Goal: Task Accomplishment & Management: Use online tool/utility

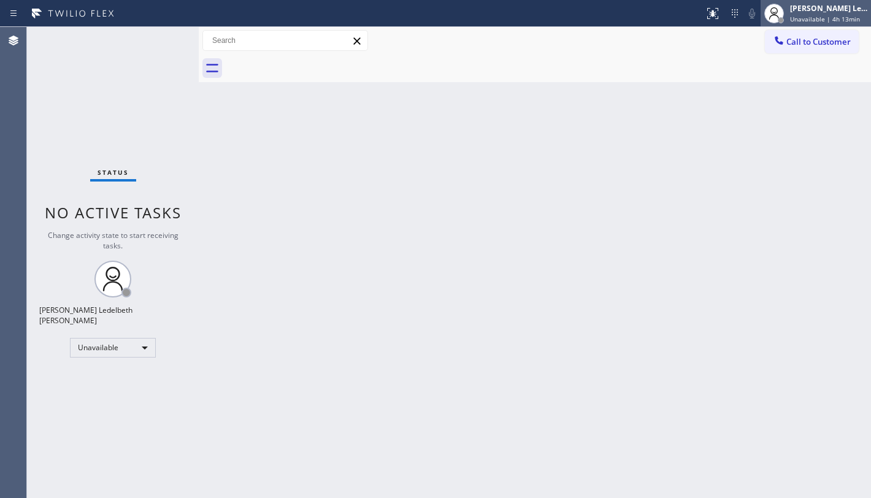
click at [836, 13] on div "[PERSON_NAME] Ledelbeth [PERSON_NAME] Unavailable | 4h 13min" at bounding box center [829, 12] width 83 height 21
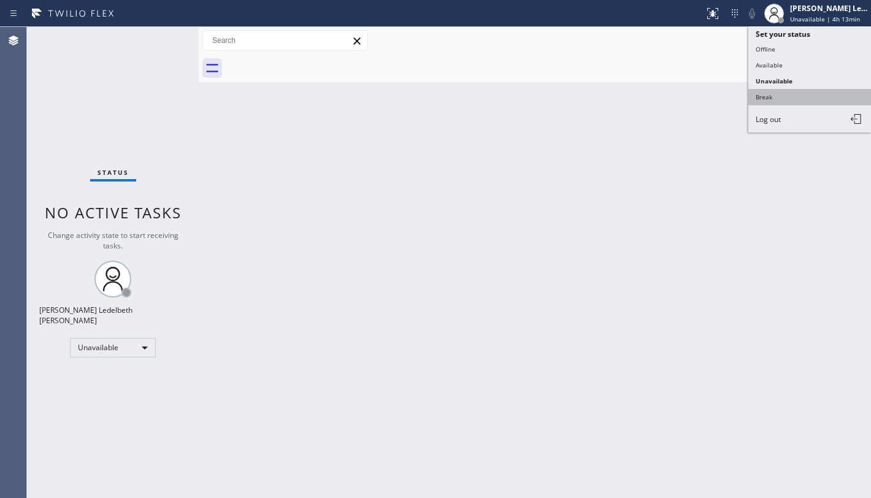
click at [774, 93] on button "Break" at bounding box center [810, 97] width 123 height 16
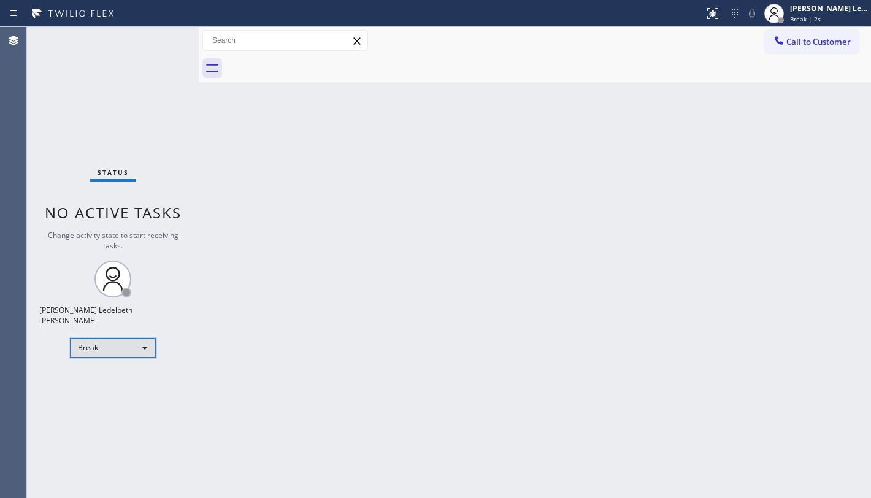
click at [126, 344] on div "Break" at bounding box center [113, 348] width 86 height 20
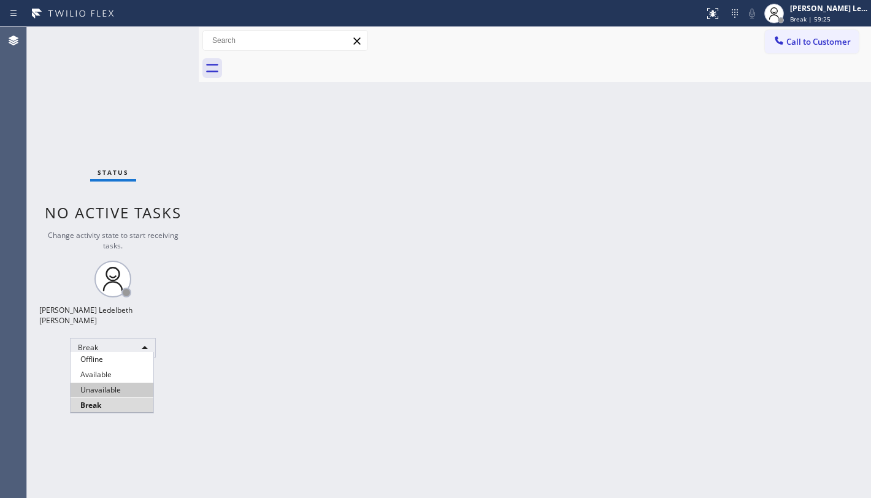
click at [109, 394] on li "Unavailable" at bounding box center [112, 390] width 83 height 15
